Goal: Task Accomplishment & Management: Complete application form

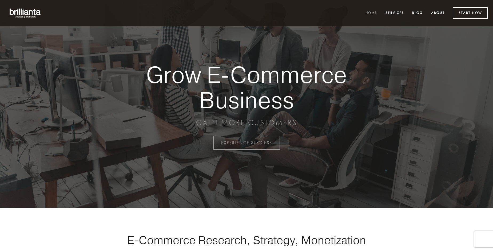
scroll to position [1399, 0]
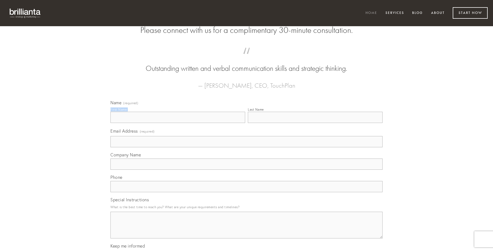
type input "[PERSON_NAME]"
click at [315, 123] on input "Last Name" at bounding box center [315, 117] width 135 height 11
type input "[PERSON_NAME]"
click at [247, 147] on input "Email Address (required)" at bounding box center [247, 141] width 272 height 11
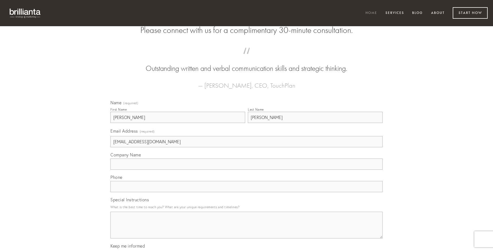
type input "[EMAIL_ADDRESS][DOMAIN_NAME]"
click at [247, 170] on input "Company Name" at bounding box center [247, 163] width 272 height 11
type input "avarus"
click at [247, 192] on input "text" at bounding box center [247, 186] width 272 height 11
click at [247, 230] on textarea "Special Instructions" at bounding box center [247, 224] width 272 height 27
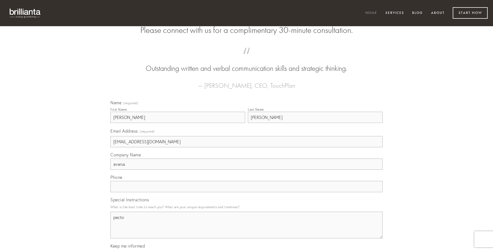
type textarea "pecto"
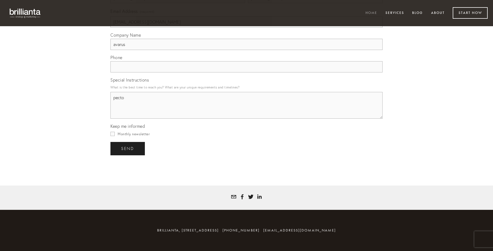
click at [128, 148] on span "send" at bounding box center [127, 148] width 13 height 5
